Goal: Task Accomplishment & Management: Use online tool/utility

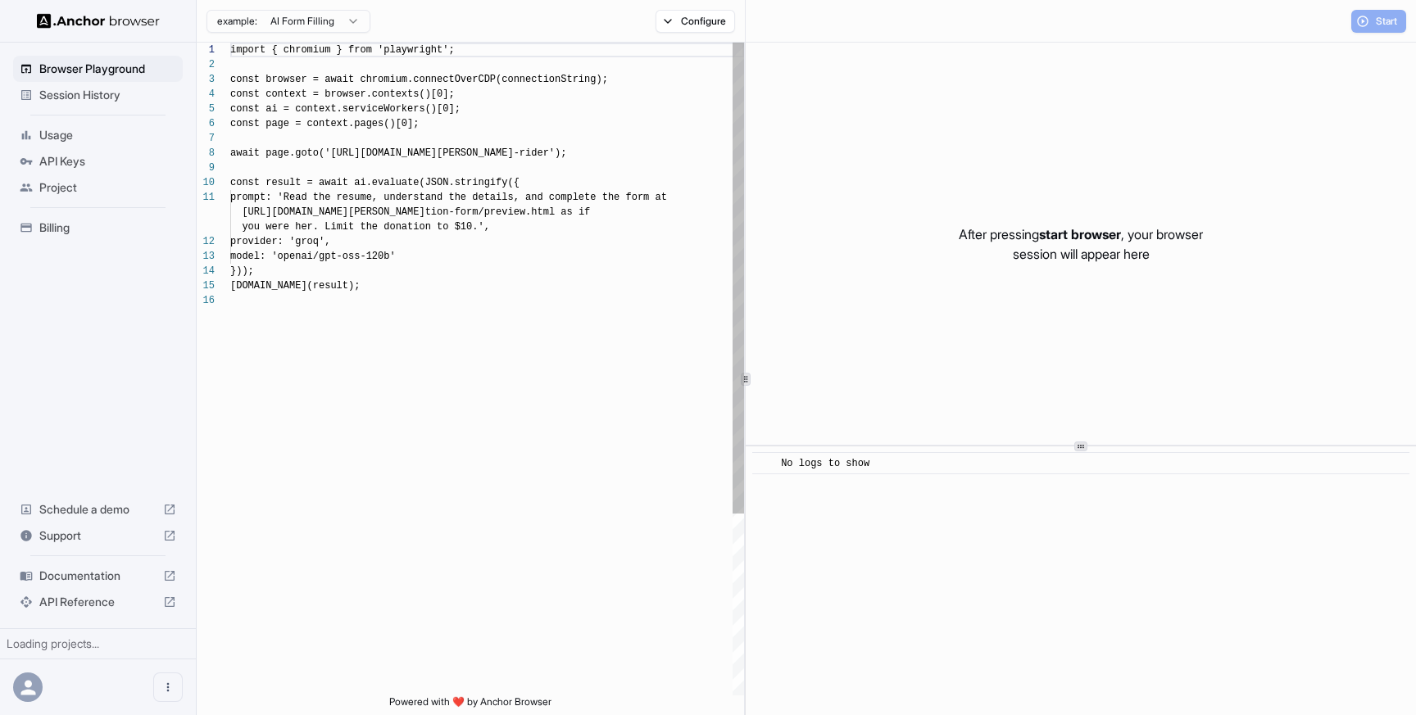
scroll to position [148, 0]
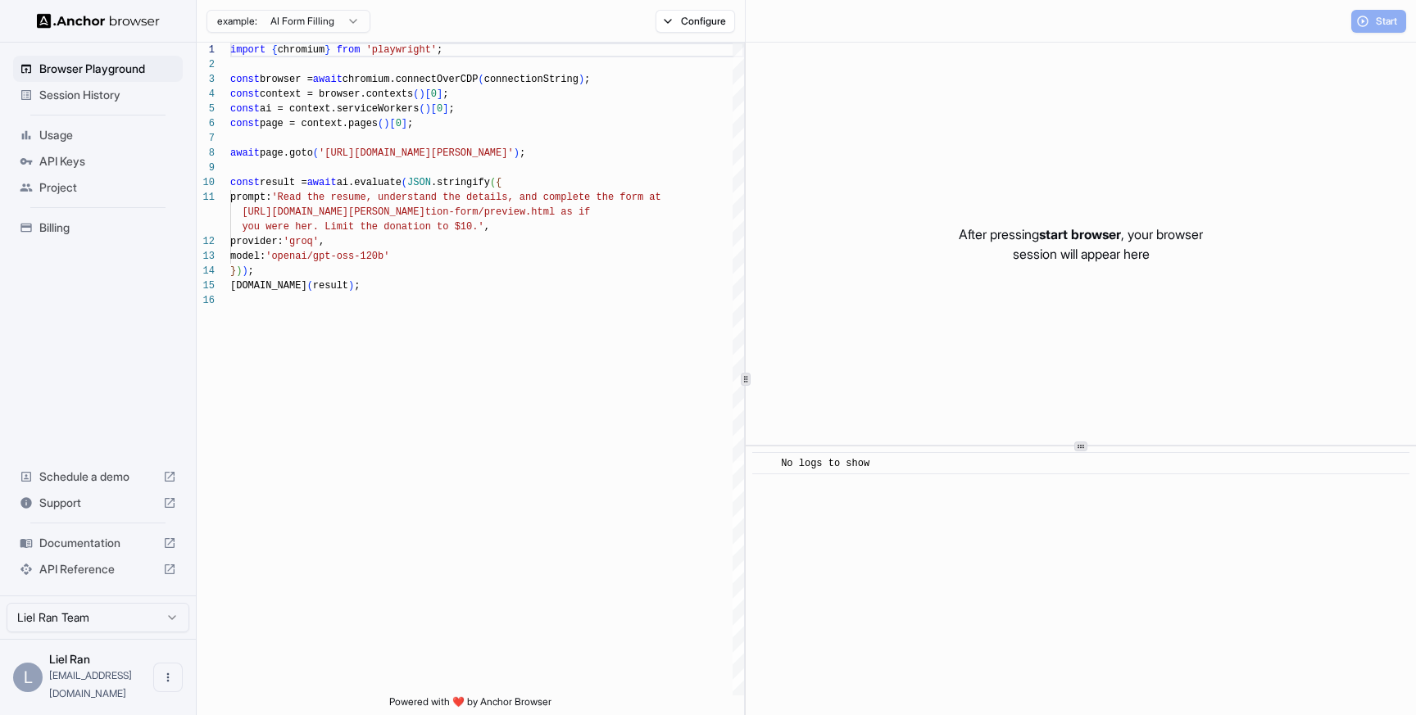
click at [1242, 115] on div "After pressing start browser , your browser session will appear here" at bounding box center [1081, 244] width 670 height 402
click at [1376, 23] on div "Start" at bounding box center [1378, 21] width 55 height 23
click at [470, 104] on div "import { chromium } from 'playwright' ; const browser = await chromium.connectO…" at bounding box center [487, 495] width 514 height 904
type textarea "**********"
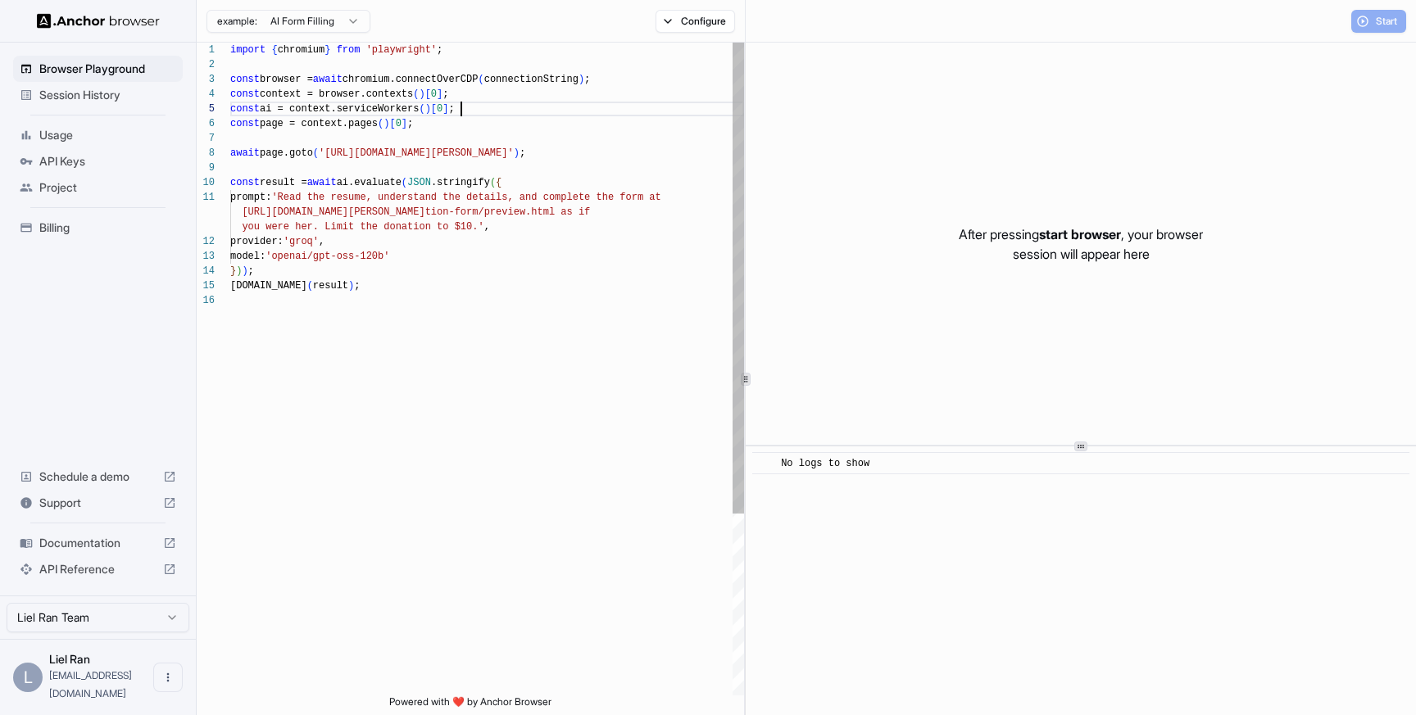
scroll to position [74, 0]
click at [438, 270] on div "import { chromium } from 'playwright' ; const browser = await chromium.connectO…" at bounding box center [487, 495] width 514 height 904
click at [587, 368] on div "import { chromium } from 'playwright' ; const browser = await chromium.connectO…" at bounding box center [487, 495] width 514 height 904
click at [702, 20] on button "Configure" at bounding box center [695, 21] width 79 height 23
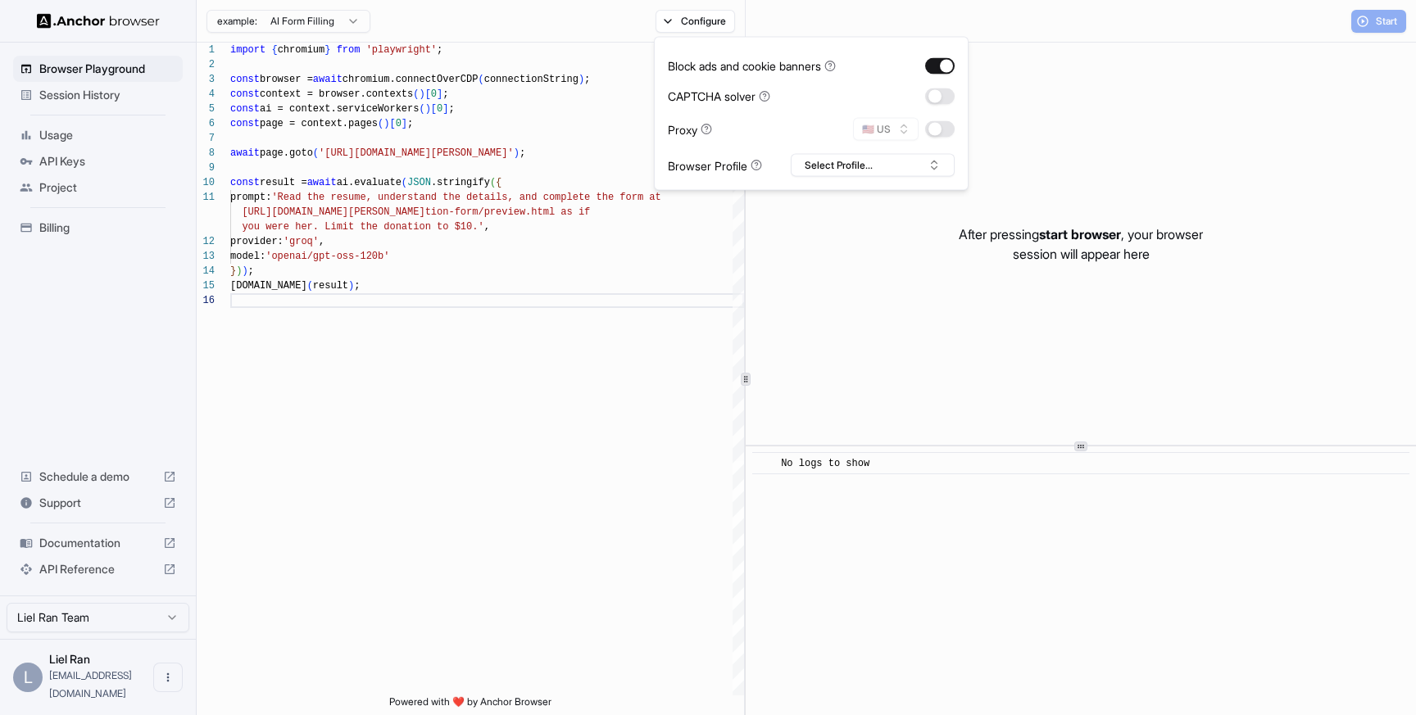
click at [770, 97] on icon at bounding box center [764, 95] width 11 height 11
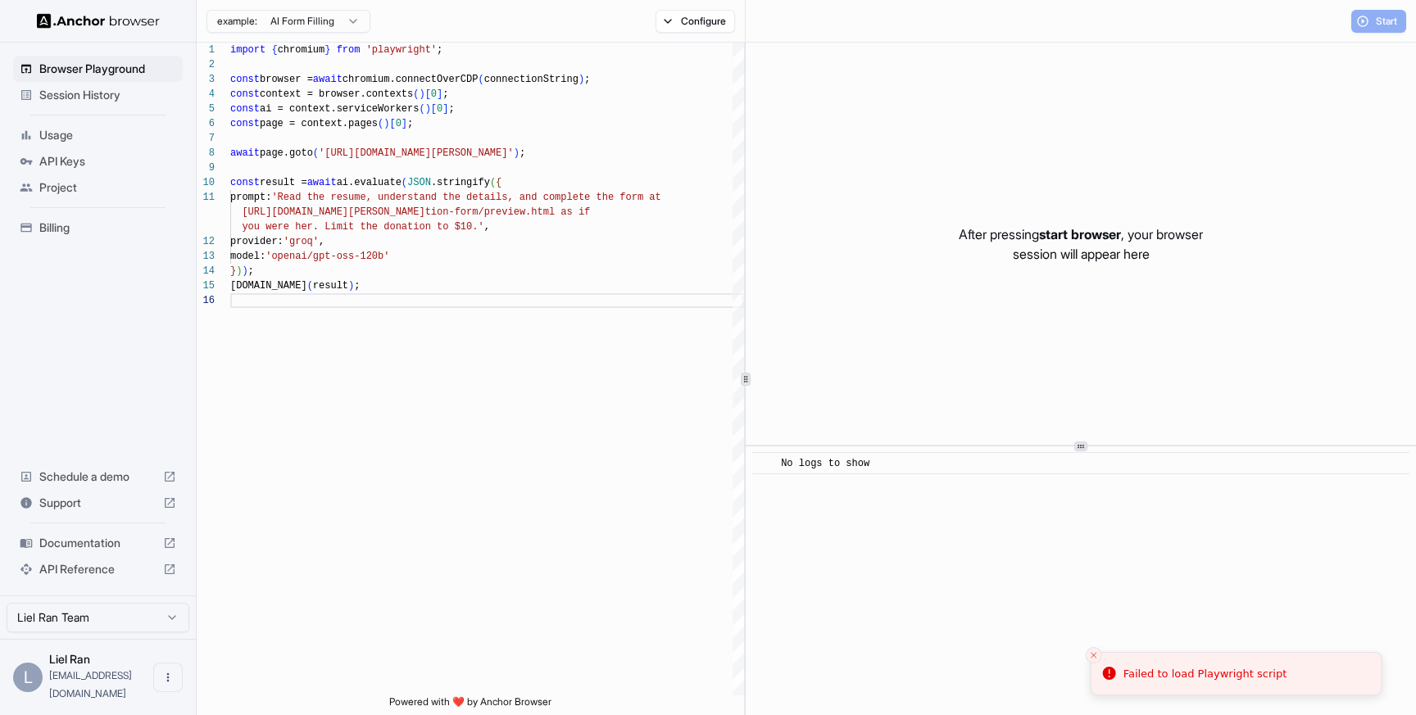
drag, startPoint x: 1317, startPoint y: 679, endPoint x: 1175, endPoint y: 674, distance: 141.9
click at [1154, 674] on li "Failed to load Playwright script" at bounding box center [1237, 674] width 292 height 44
click at [1234, 673] on div "Failed to load Playwright script" at bounding box center [1220, 674] width 164 height 16
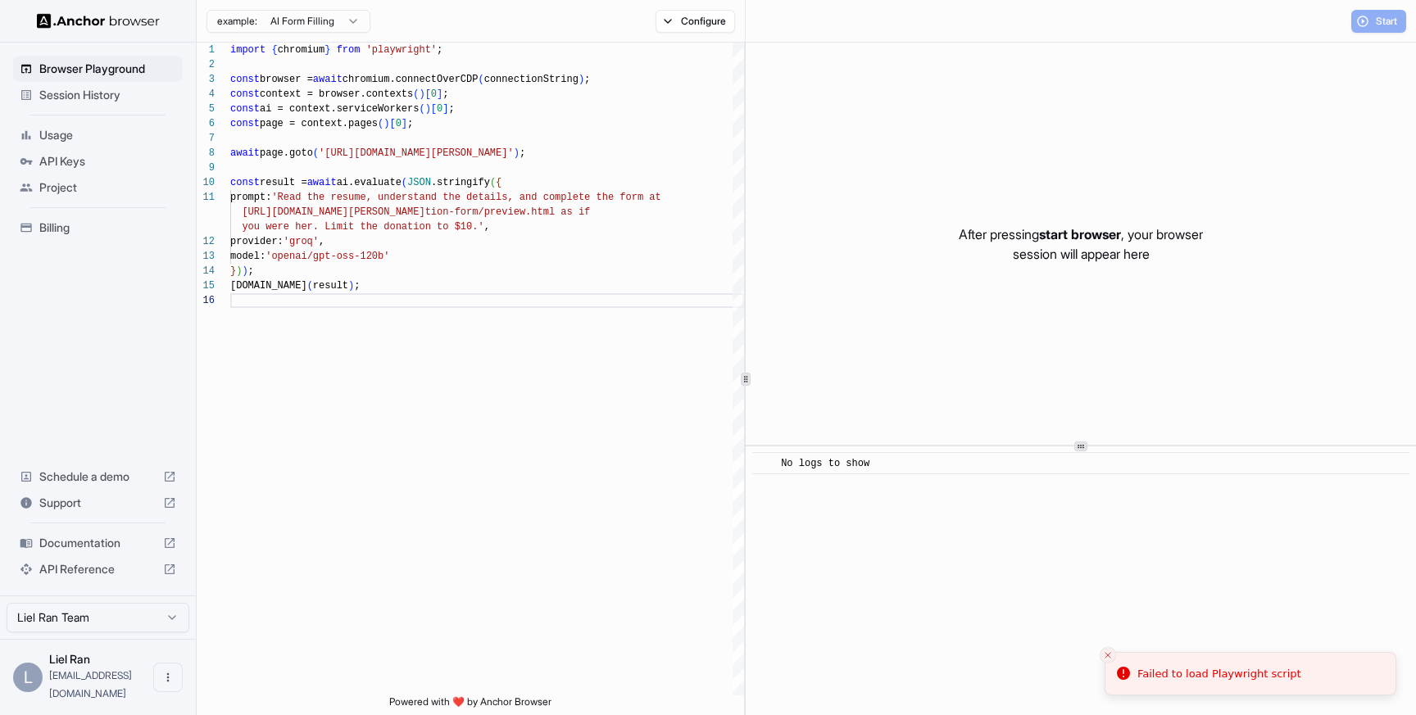
click at [979, 259] on p "After pressing start browser , your browser session will appear here" at bounding box center [1081, 244] width 244 height 39
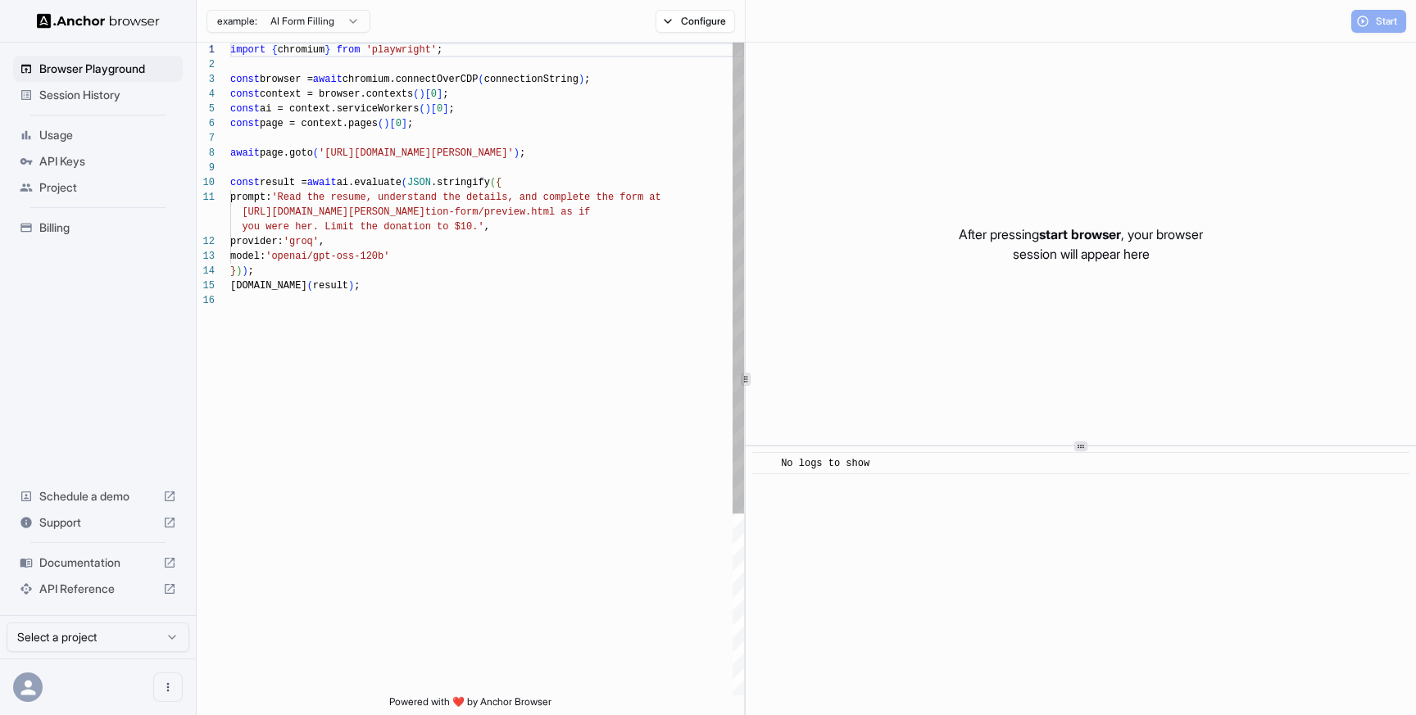
scroll to position [148, 0]
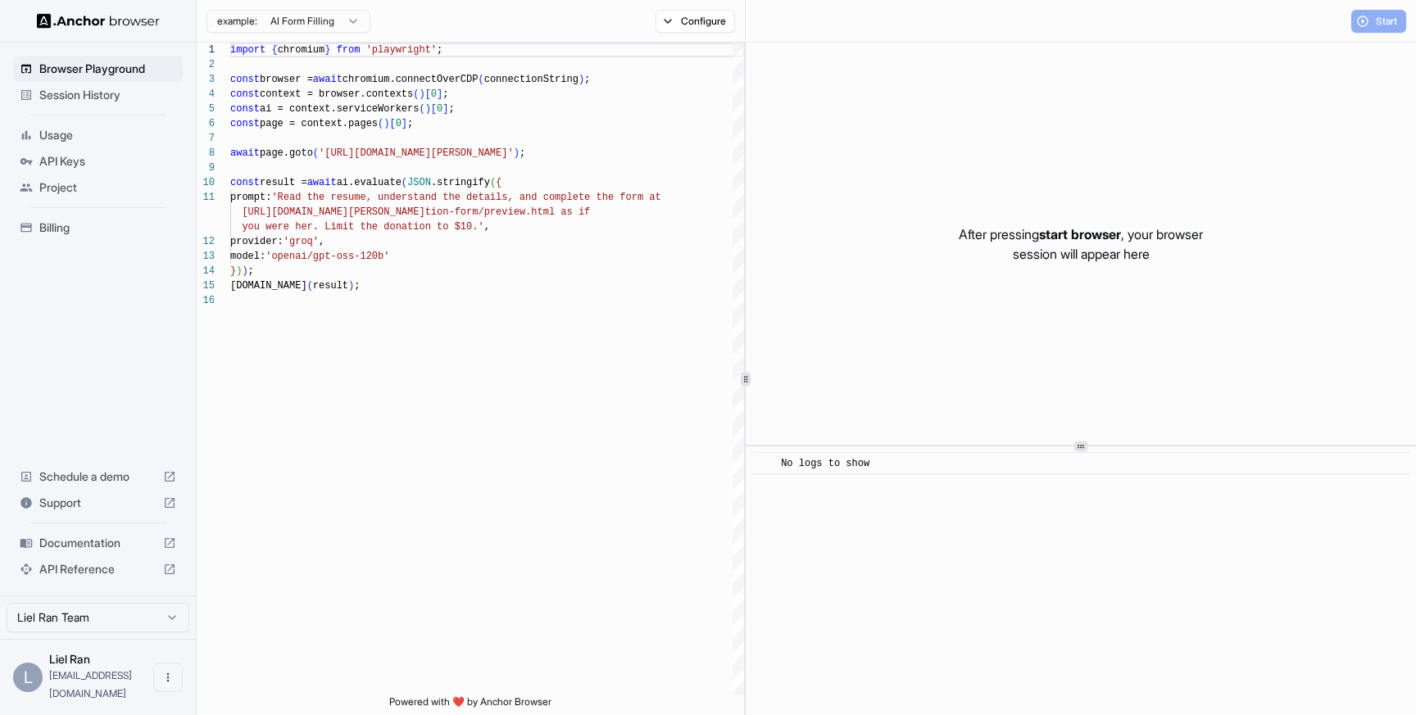
click at [77, 99] on span "Session History" at bounding box center [107, 95] width 137 height 16
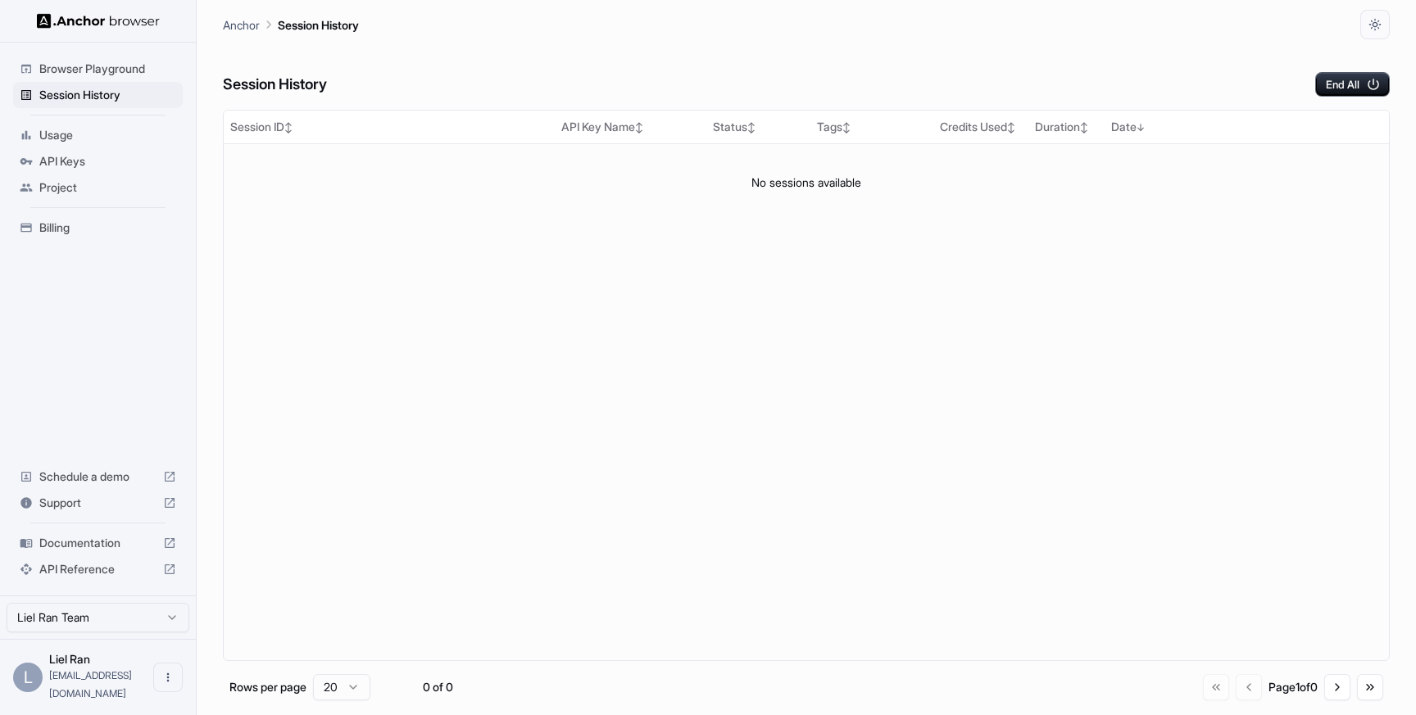
click at [89, 75] on span "Browser Playground" at bounding box center [107, 69] width 137 height 16
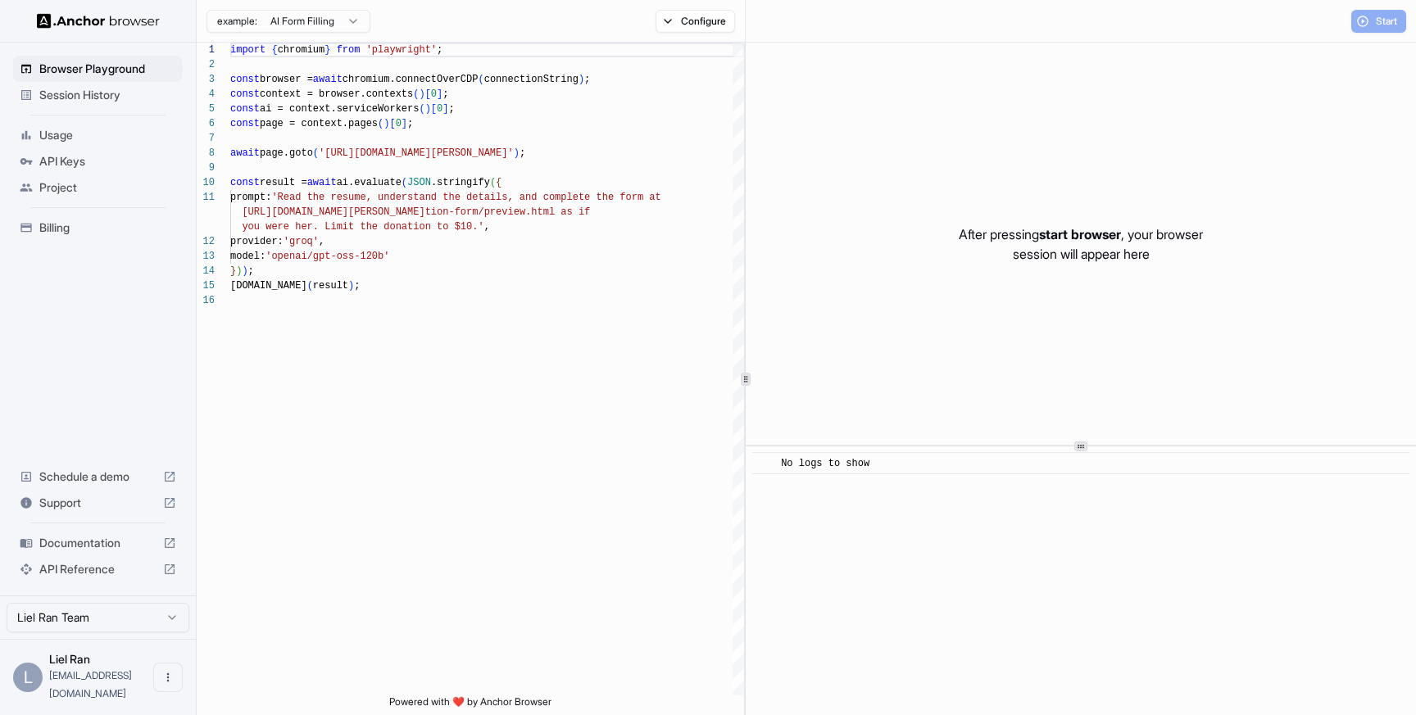
scroll to position [148, 0]
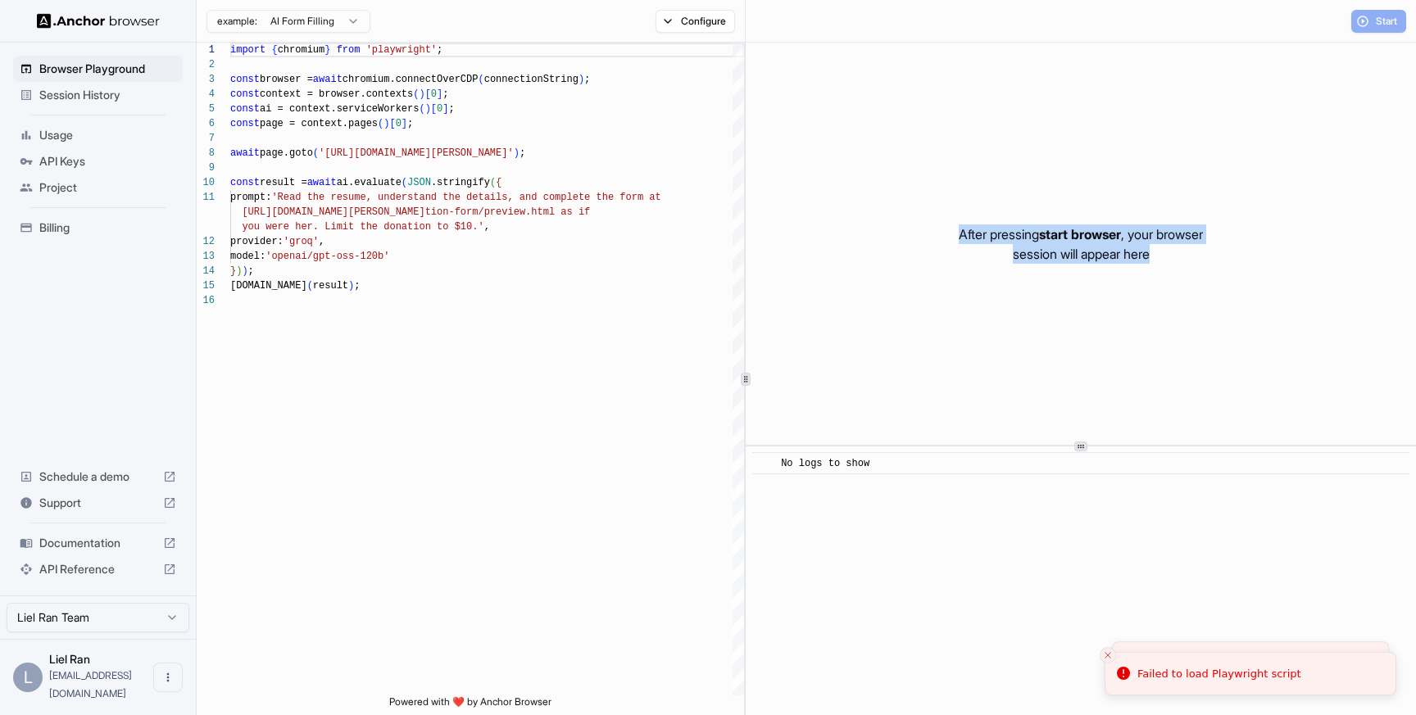
drag, startPoint x: 939, startPoint y: 235, endPoint x: 1184, endPoint y: 289, distance: 250.9
click at [1184, 289] on div "After pressing start browser , your browser session will appear here" at bounding box center [1081, 244] width 670 height 402
click at [129, 642] on html "Browser Playground Session History Usage API Keys Project Billing Schedule a de…" at bounding box center [708, 357] width 1416 height 715
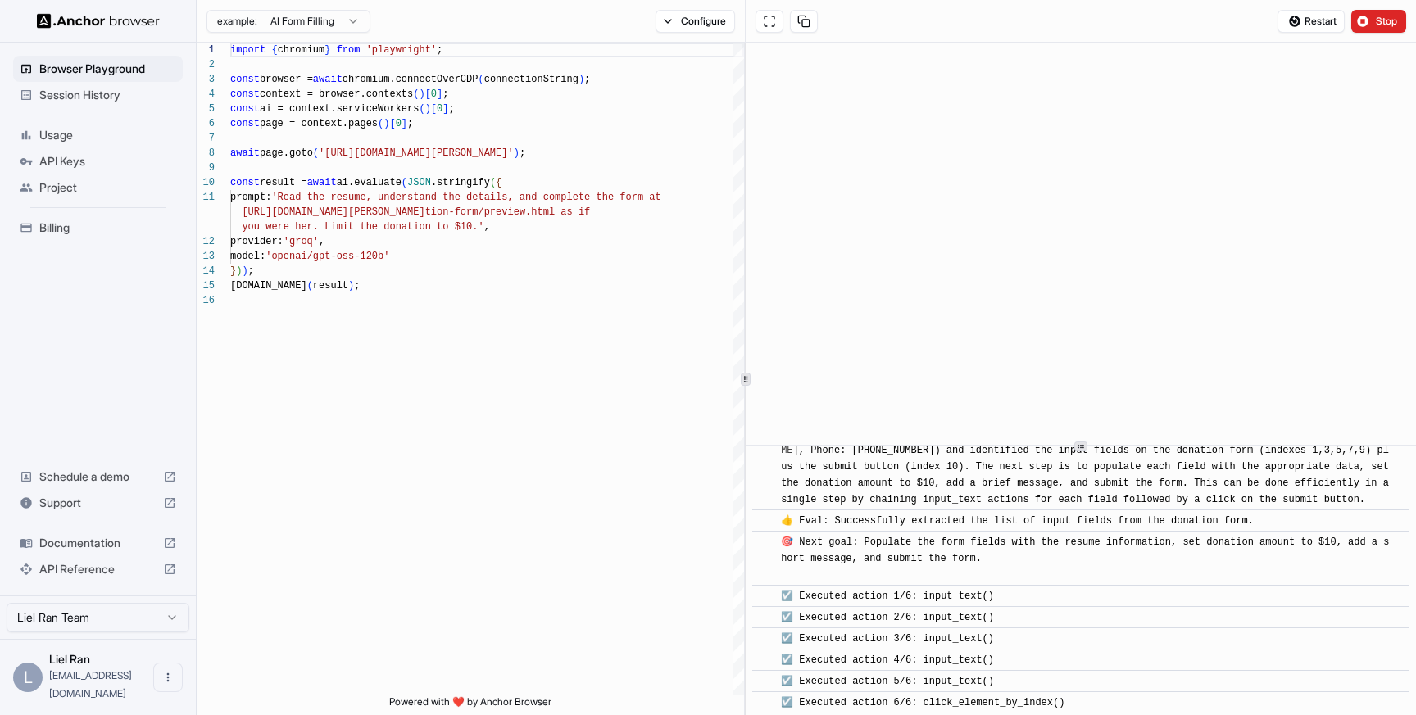
scroll to position [564, 0]
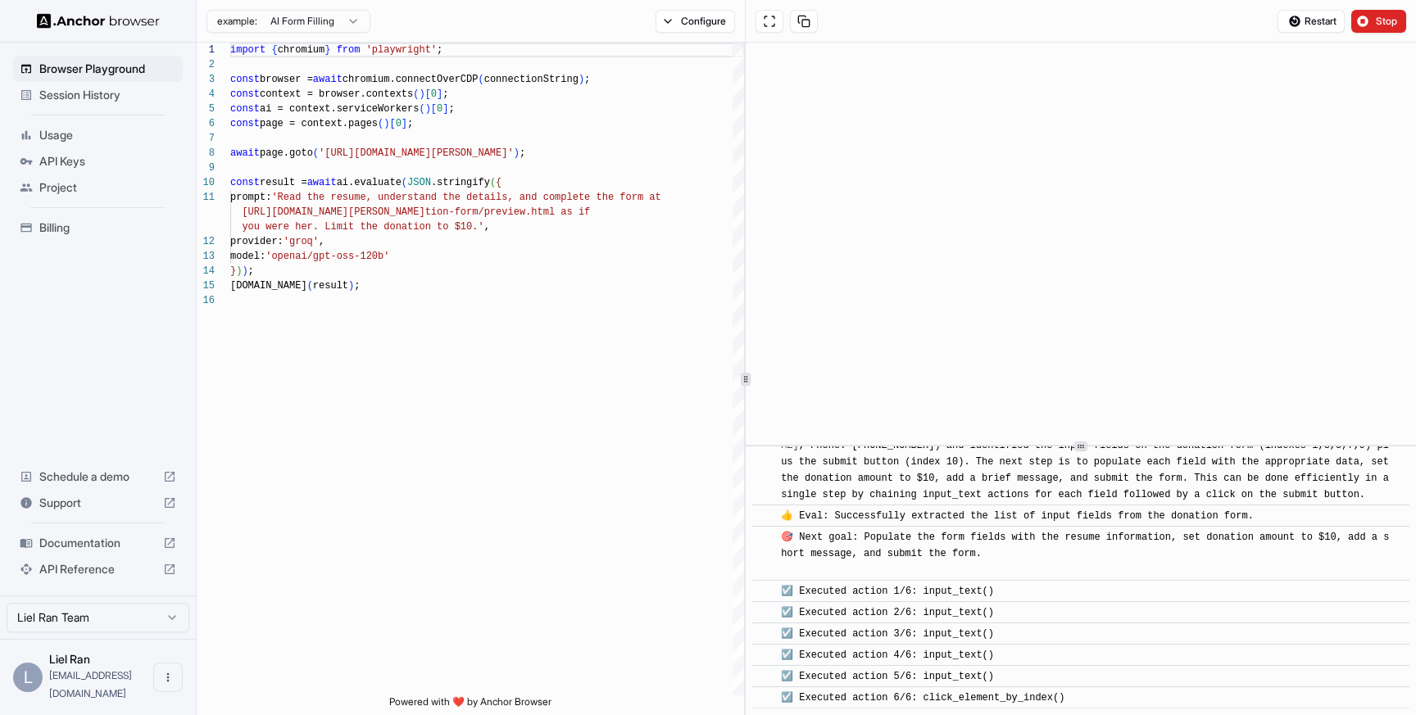
click at [82, 90] on span "Session History" at bounding box center [107, 95] width 137 height 16
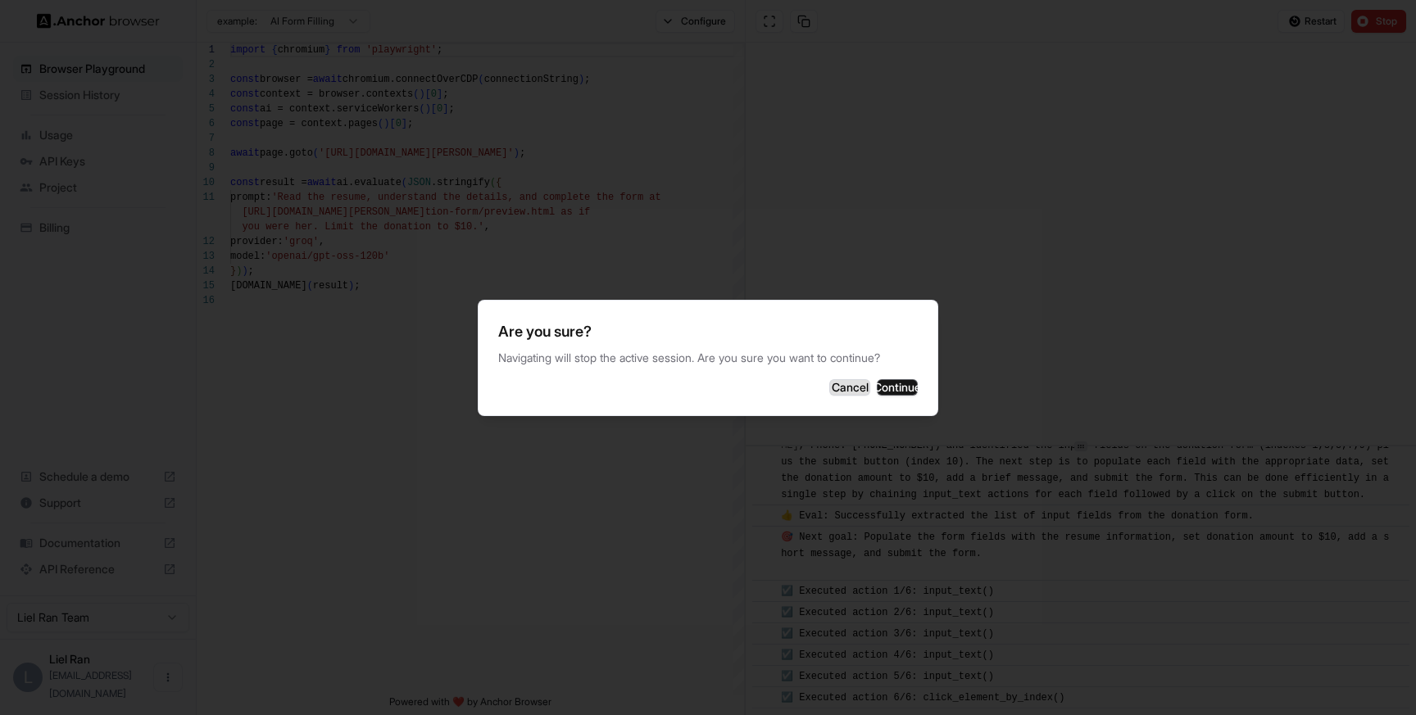
click at [829, 384] on button "Cancel" at bounding box center [849, 387] width 41 height 16
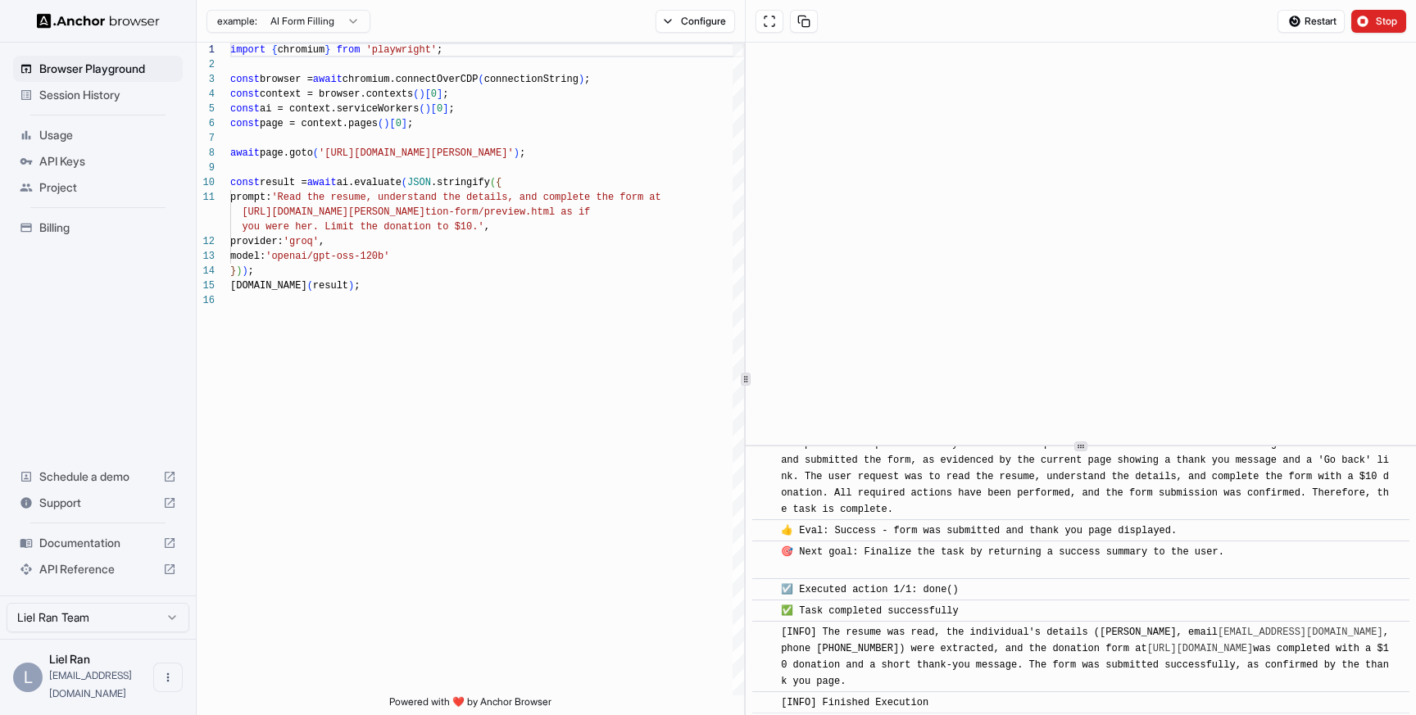
scroll to position [861, 0]
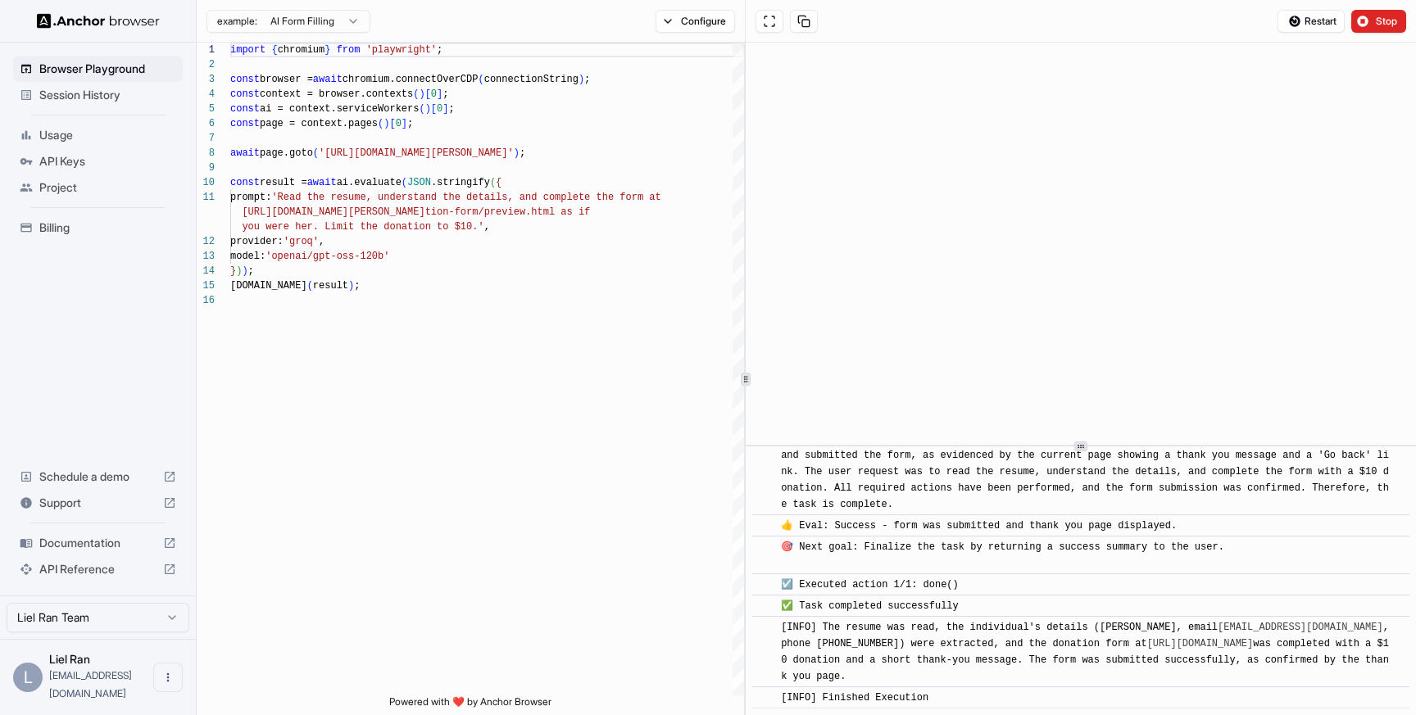
click at [45, 95] on span "Session History" at bounding box center [107, 95] width 137 height 16
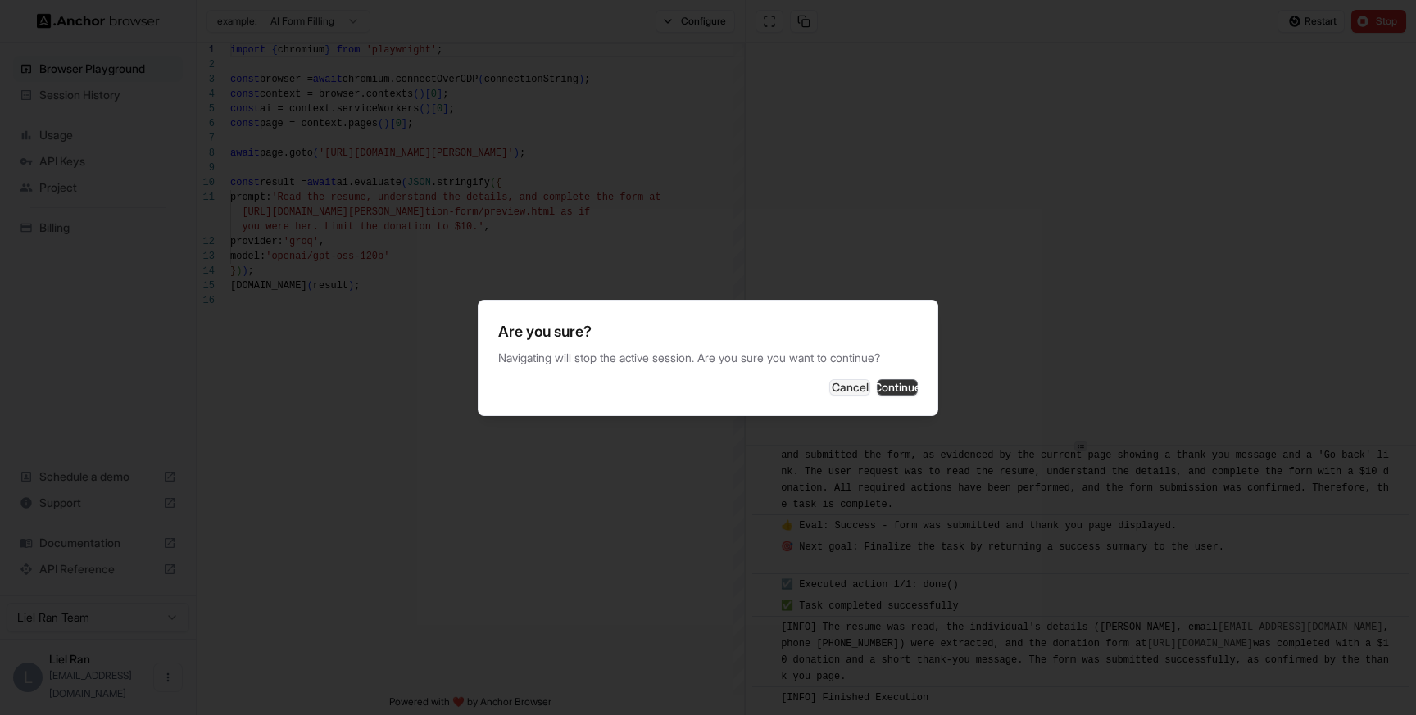
click at [894, 379] on button "Continue" at bounding box center [897, 387] width 41 height 16
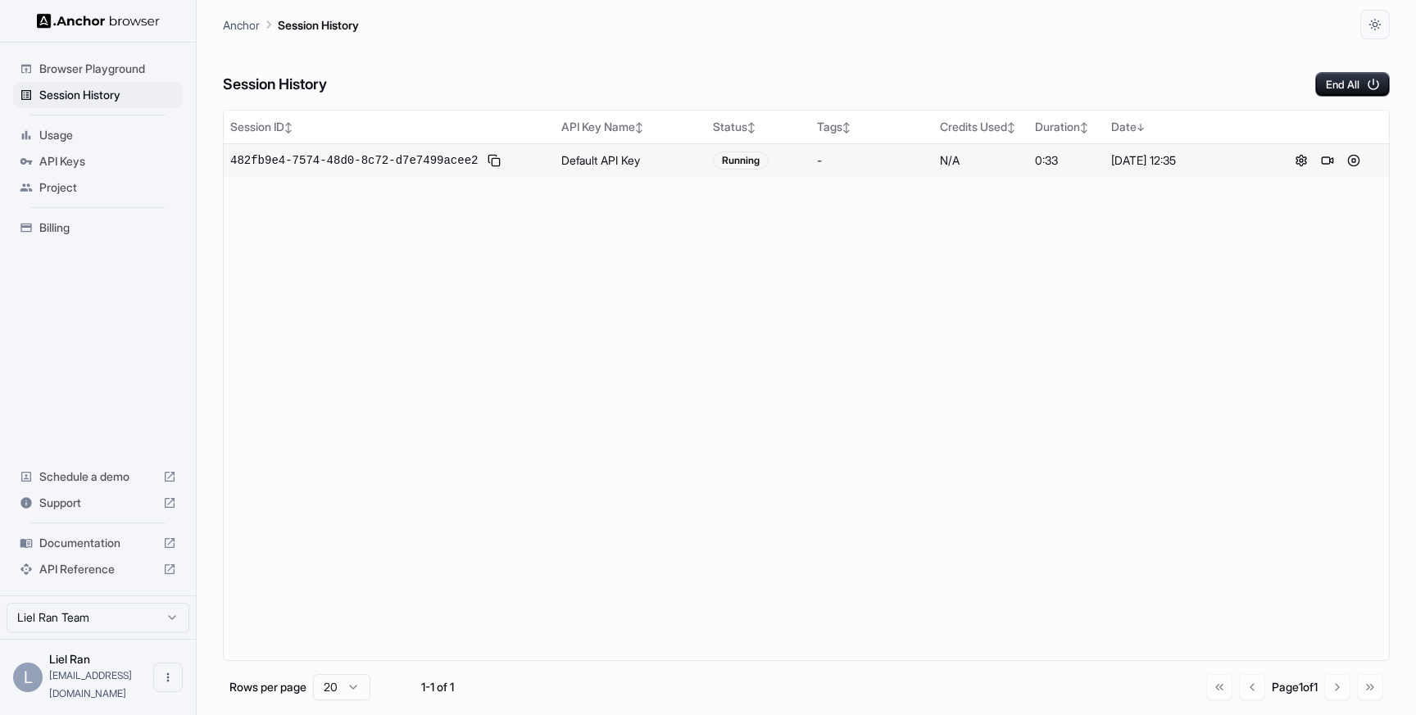
click at [561, 167] on td "Default API Key" at bounding box center [631, 160] width 152 height 34
click at [382, 164] on span "482fb9e4-7574-48d0-8c72-d7e7499acee2" at bounding box center [354, 160] width 248 height 16
click at [1326, 160] on button at bounding box center [1328, 161] width 20 height 20
click at [1353, 162] on button at bounding box center [1354, 161] width 20 height 20
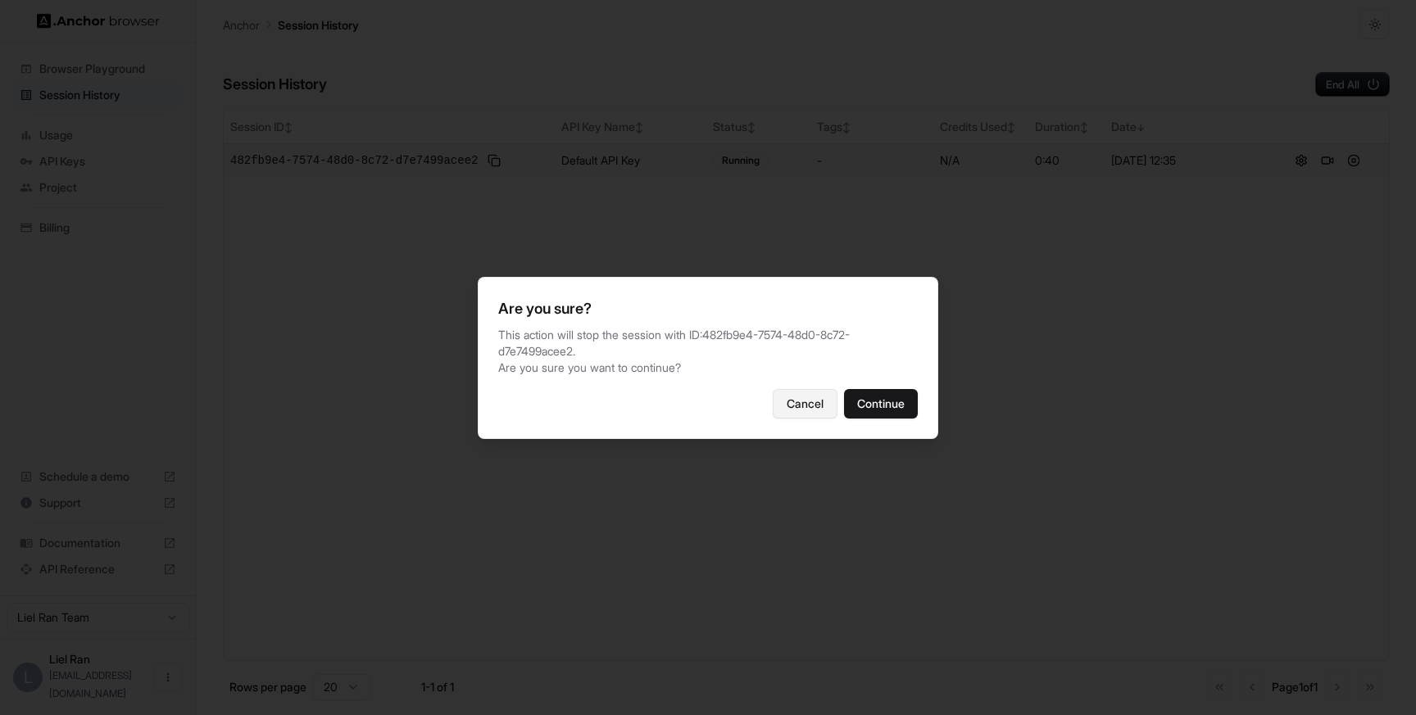
click at [788, 414] on button "Cancel" at bounding box center [805, 404] width 65 height 30
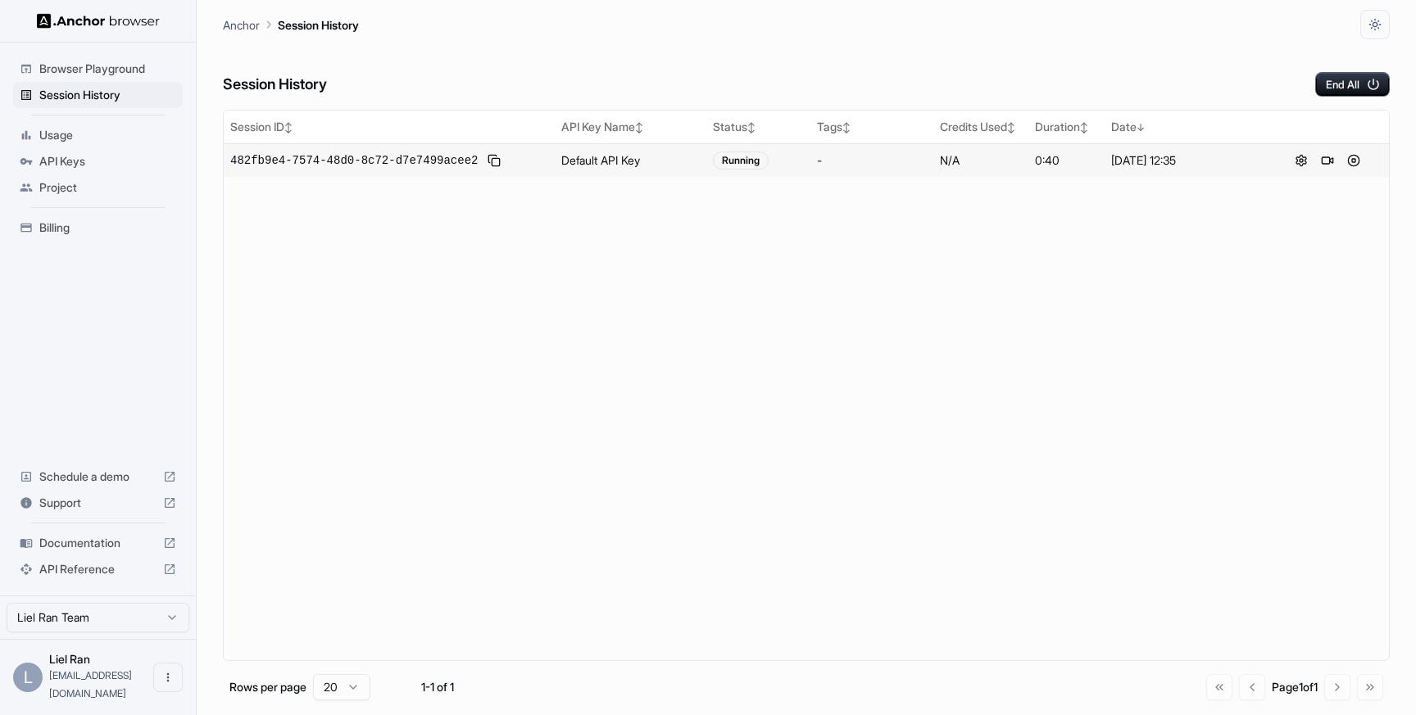
click at [1304, 162] on button at bounding box center [1302, 161] width 20 height 20
click at [442, 158] on span "482fb9e4-7574-48d0-8c72-d7e7499acee2" at bounding box center [354, 160] width 248 height 16
click at [89, 66] on span "Browser Playground" at bounding box center [107, 69] width 137 height 16
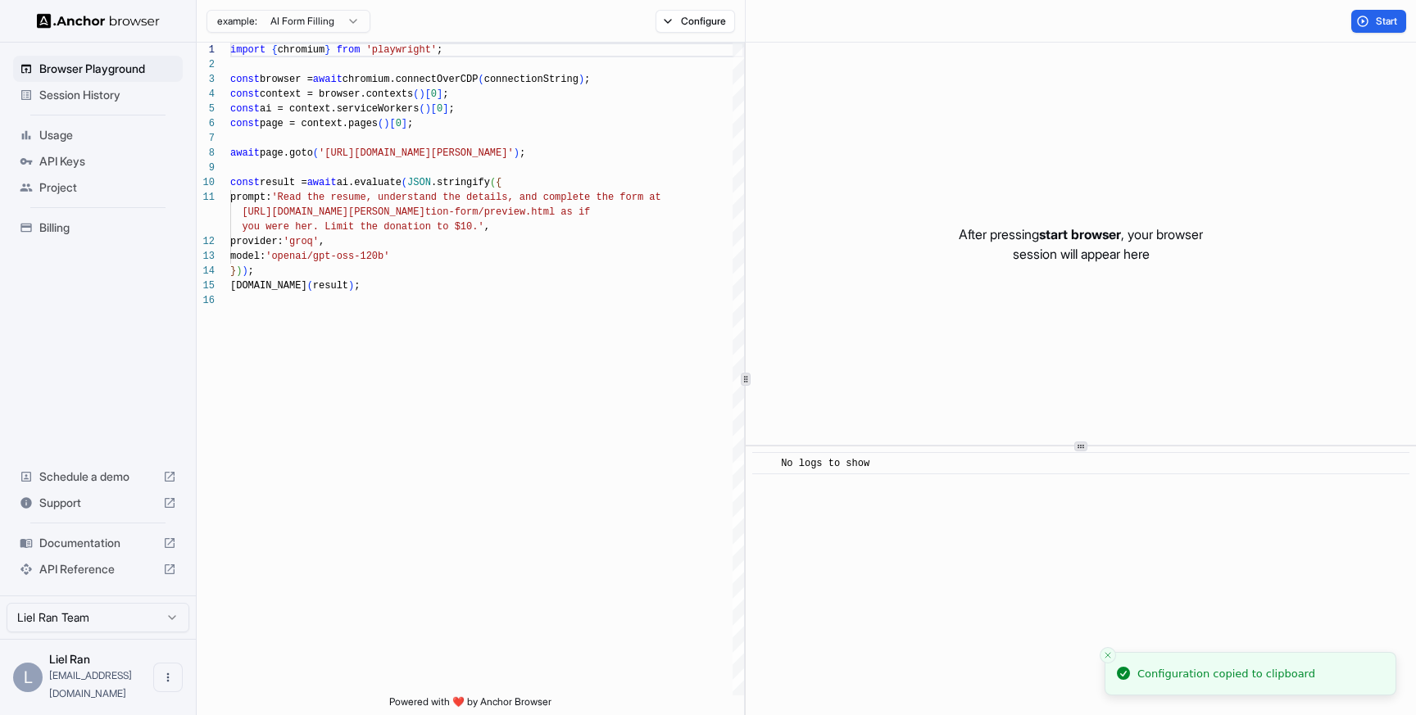
scroll to position [148, 0]
